Goal: Task Accomplishment & Management: Use online tool/utility

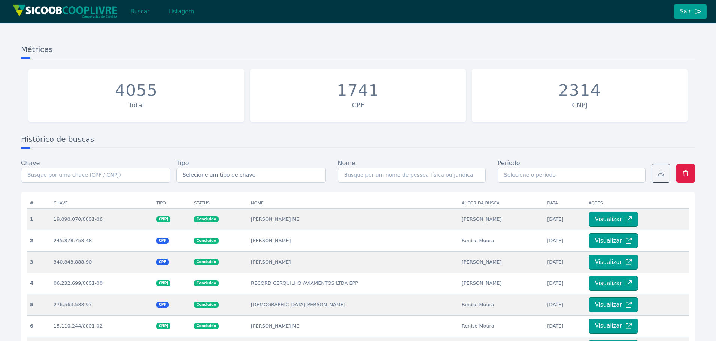
click at [146, 20] on div "Buscar Listagem" at bounding box center [106, 11] width 194 height 23
click at [144, 12] on button "Buscar" at bounding box center [140, 11] width 32 height 15
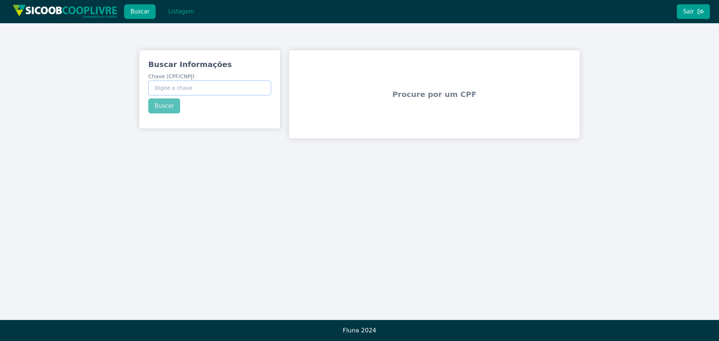
click at [209, 91] on input "Chave (CPF/CNPJ)" at bounding box center [209, 87] width 123 height 15
paste input "42.538.535/0001-60"
type input "42.538.535/0001-60"
click at [152, 104] on div "Buscar Informações Chave (CPF/CNPJ) 42.538.535/0001-60 Buscar" at bounding box center [209, 86] width 141 height 72
click at [156, 106] on button "Buscar" at bounding box center [164, 105] width 32 height 15
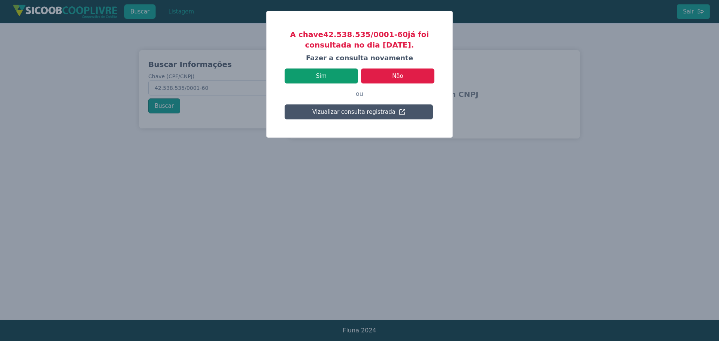
click at [345, 74] on button "Sim" at bounding box center [320, 75] width 73 height 15
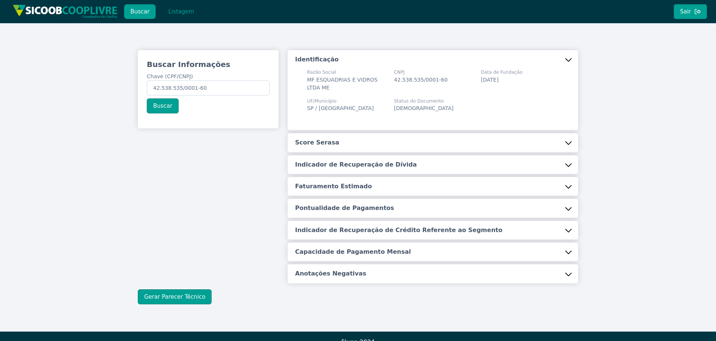
click at [351, 151] on button "Score Serasa" at bounding box center [432, 142] width 290 height 19
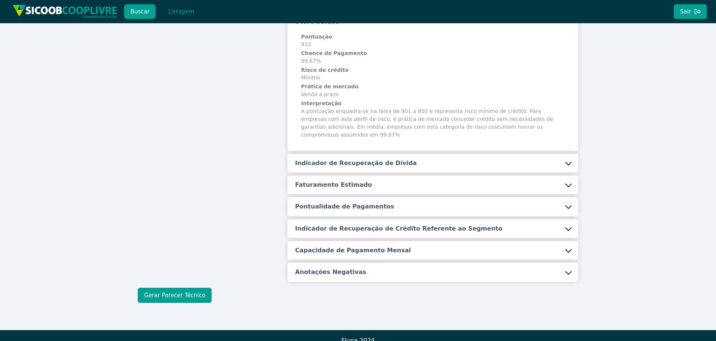
scroll to position [123, 0]
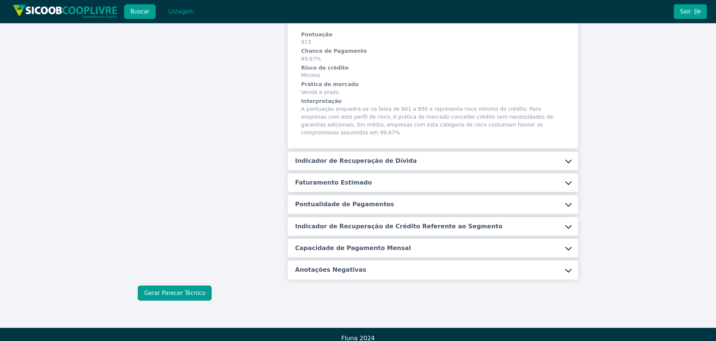
click at [340, 157] on h5 "Indicador de Recuperação de Dívida" at bounding box center [356, 161] width 122 height 8
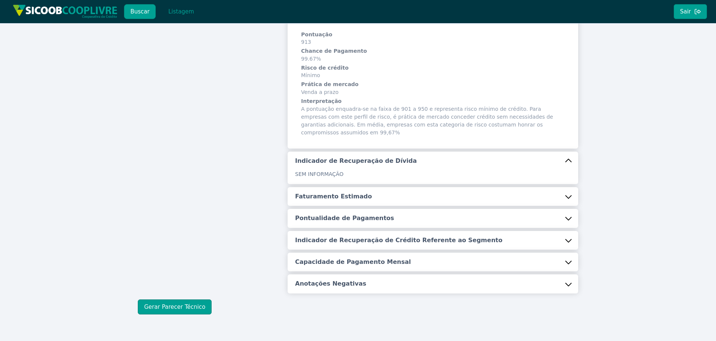
click at [340, 187] on button "Faturamento Estimado" at bounding box center [432, 196] width 290 height 19
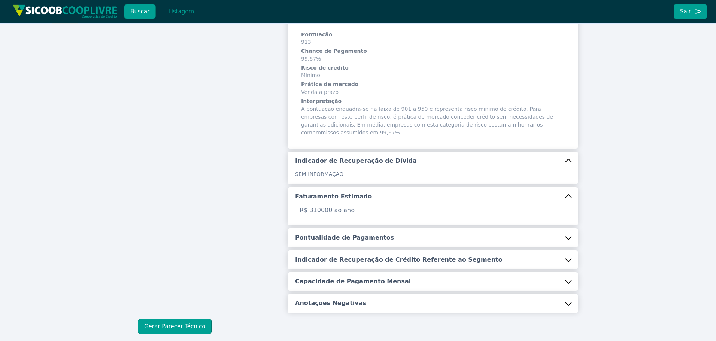
click at [348, 228] on button "Pontualidade de Pagamentos" at bounding box center [432, 237] width 290 height 19
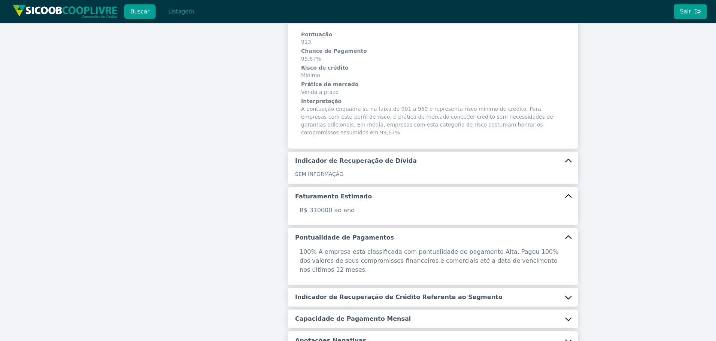
click at [345, 293] on h5 "Indicador de Recuperação de Crédito Referente ao Segmento" at bounding box center [398, 297] width 207 height 8
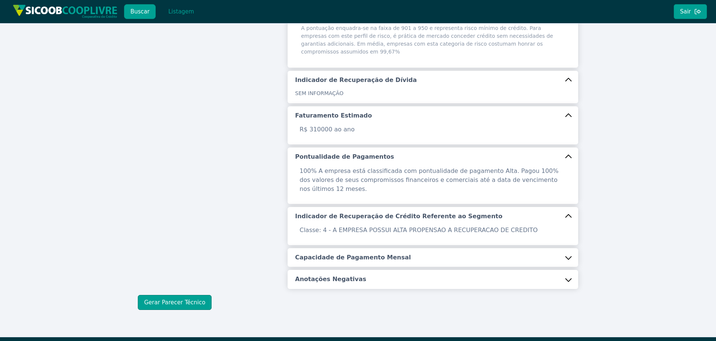
scroll to position [204, 0]
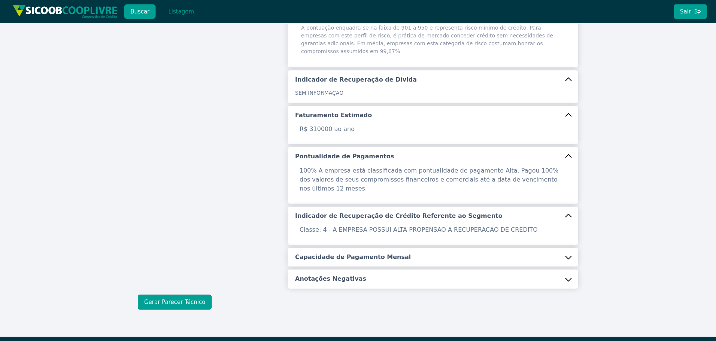
click at [346, 248] on button "Capacidade de Pagamento Mensal" at bounding box center [432, 257] width 290 height 19
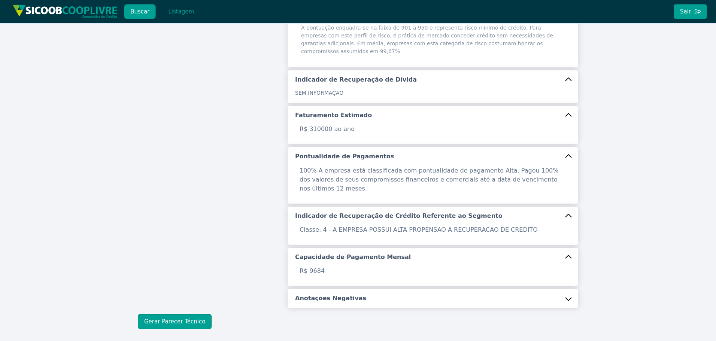
click at [332, 289] on button "Anotações Negativas" at bounding box center [432, 298] width 290 height 19
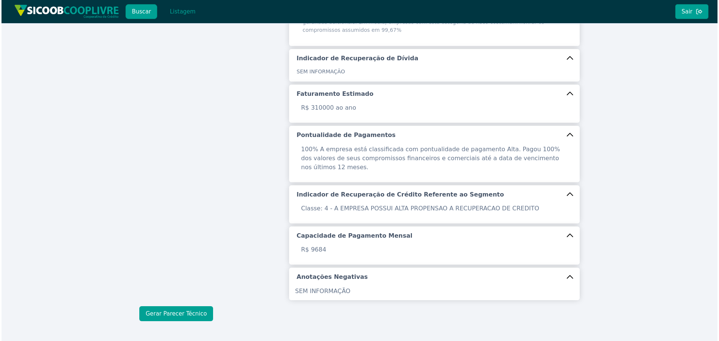
scroll to position [237, 0]
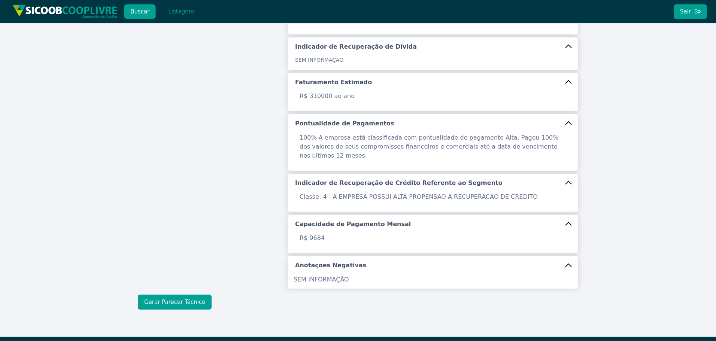
click at [177, 295] on button "Gerar Parecer Técnico" at bounding box center [175, 302] width 74 height 15
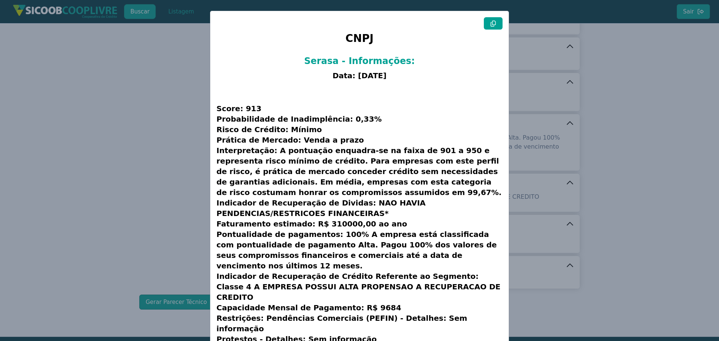
click at [491, 21] on icon at bounding box center [492, 24] width 5 height 6
